Goal: Task Accomplishment & Management: Manage account settings

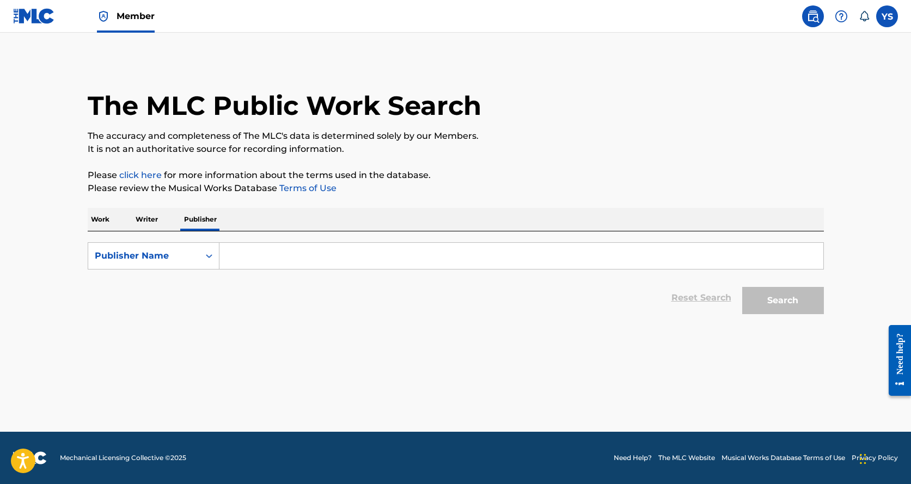
click at [888, 18] on label at bounding box center [887, 16] width 22 height 22
click at [887, 16] on input "YS [PERSON_NAME] [EMAIL_ADDRESS][DOMAIN_NAME] Notification Preferences Profile …" at bounding box center [887, 16] width 0 height 0
click at [788, 137] on link "Profile" at bounding box center [780, 136] width 22 height 10
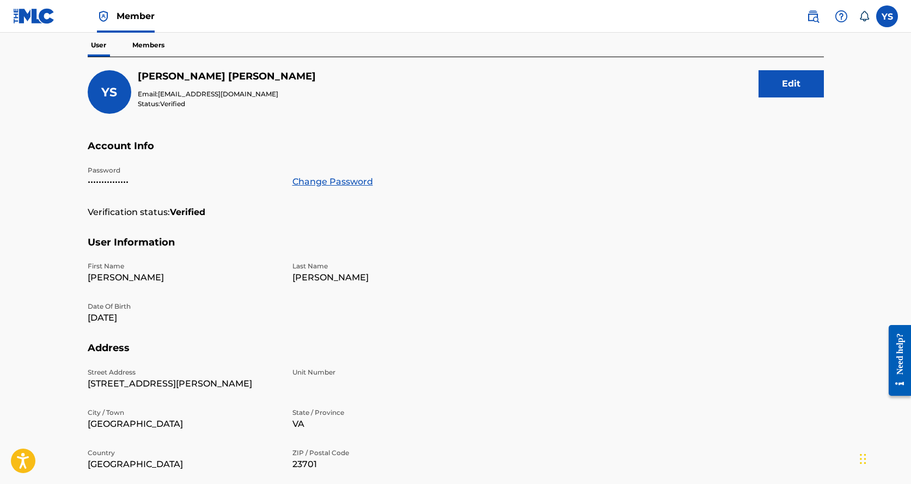
scroll to position [31, 0]
